Goal: Task Accomplishment & Management: Use online tool/utility

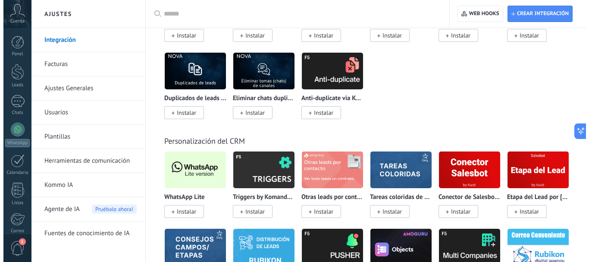
scroll to position [3409, 0]
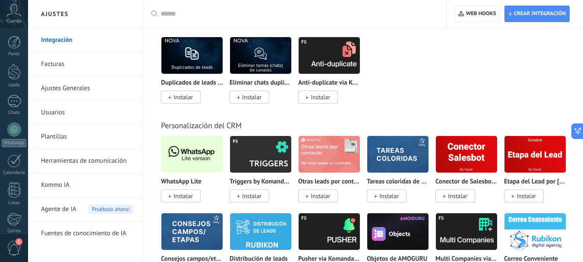
click at [195, 153] on img at bounding box center [191, 154] width 61 height 42
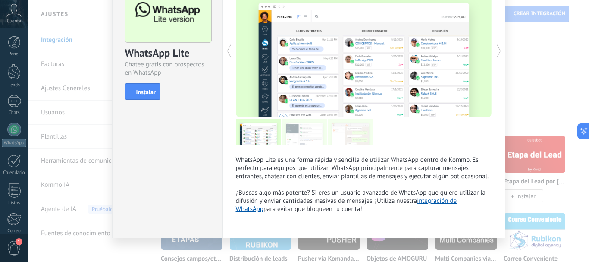
scroll to position [68, 0]
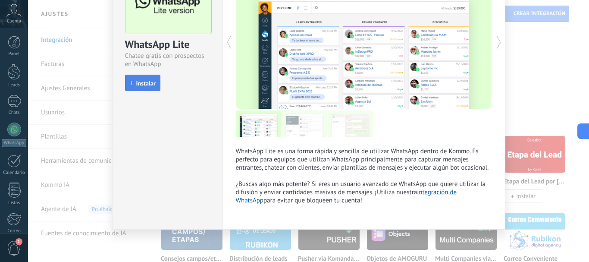
click at [148, 85] on span "Instalar" at bounding box center [145, 83] width 19 height 6
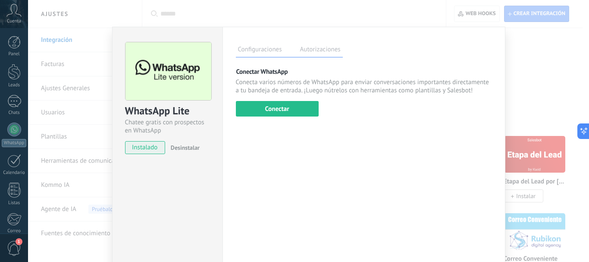
scroll to position [0, 0]
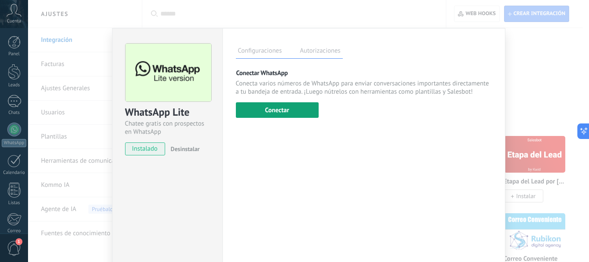
click at [264, 115] on button "Conectar" at bounding box center [277, 110] width 83 height 16
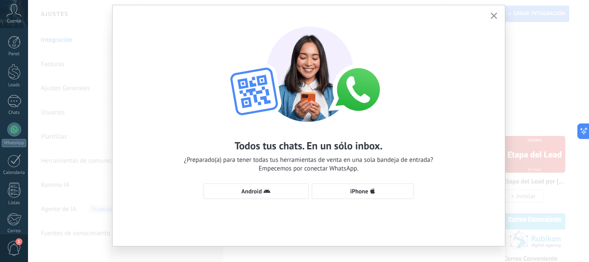
scroll to position [36, 0]
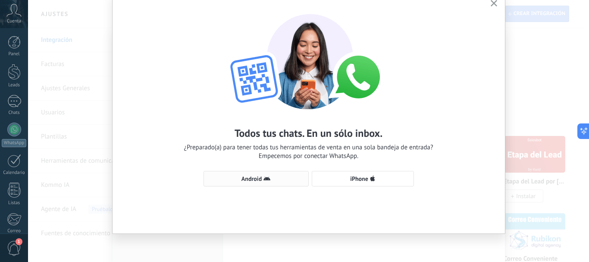
click at [251, 181] on span "Android" at bounding box center [252, 179] width 20 height 6
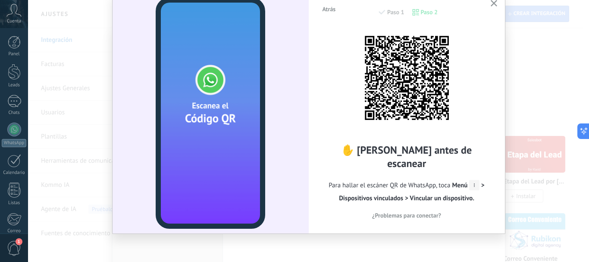
click at [495, 3] on icon "button" at bounding box center [494, 3] width 6 height 6
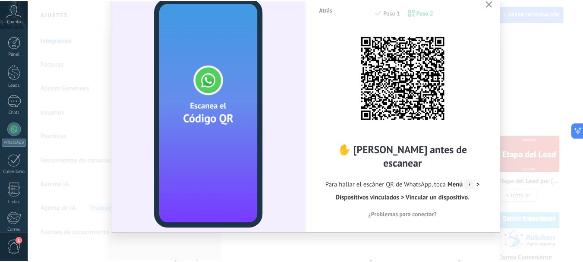
scroll to position [0, 0]
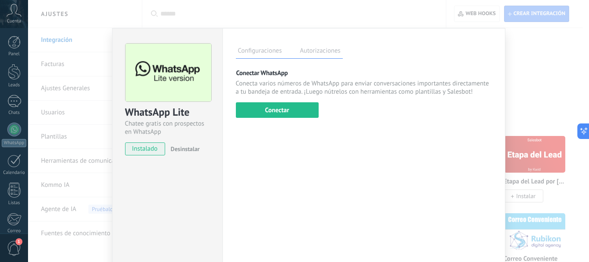
click at [102, 16] on div "WhatsApp Lite Chatee gratis con prospectos en WhatsApp instalado Desinstalar Co…" at bounding box center [308, 131] width 561 height 262
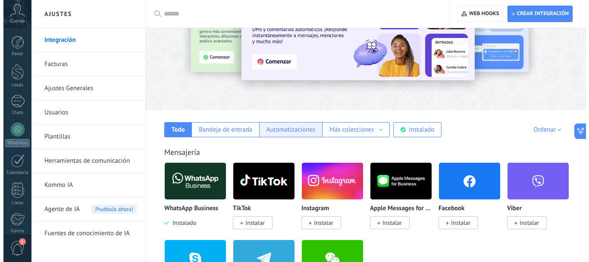
scroll to position [86, 0]
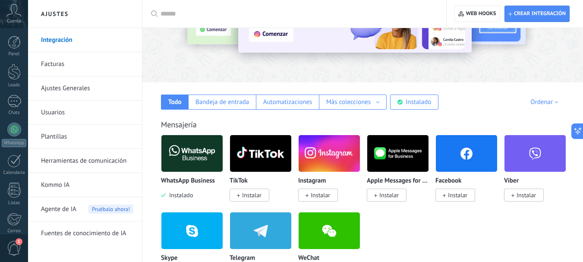
click at [197, 158] on img at bounding box center [191, 153] width 61 height 42
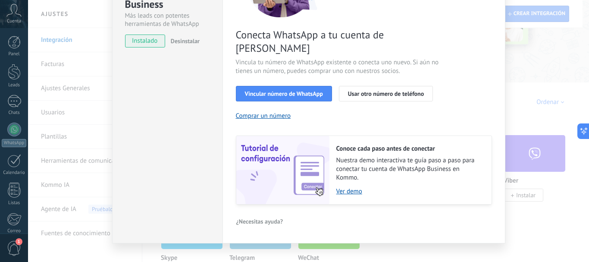
scroll to position [78, 0]
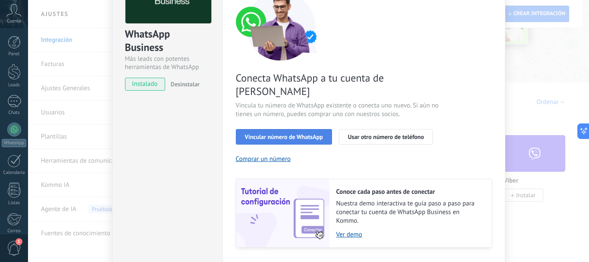
click at [281, 134] on span "Vincular número de WhatsApp" at bounding box center [284, 137] width 78 height 6
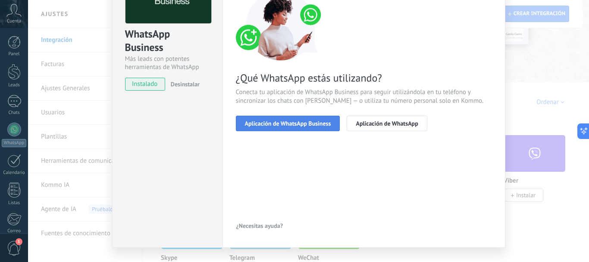
click at [281, 121] on span "Aplicación de WhatsApp Business" at bounding box center [288, 123] width 86 height 6
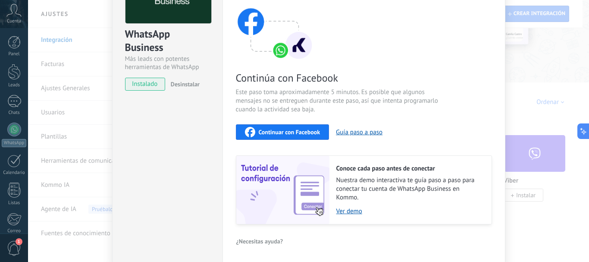
scroll to position [111, 0]
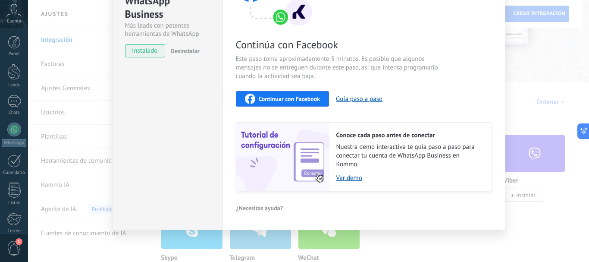
click at [273, 101] on span "Continuar con Facebook" at bounding box center [290, 99] width 62 height 6
